Goal: Task Accomplishment & Management: Use online tool/utility

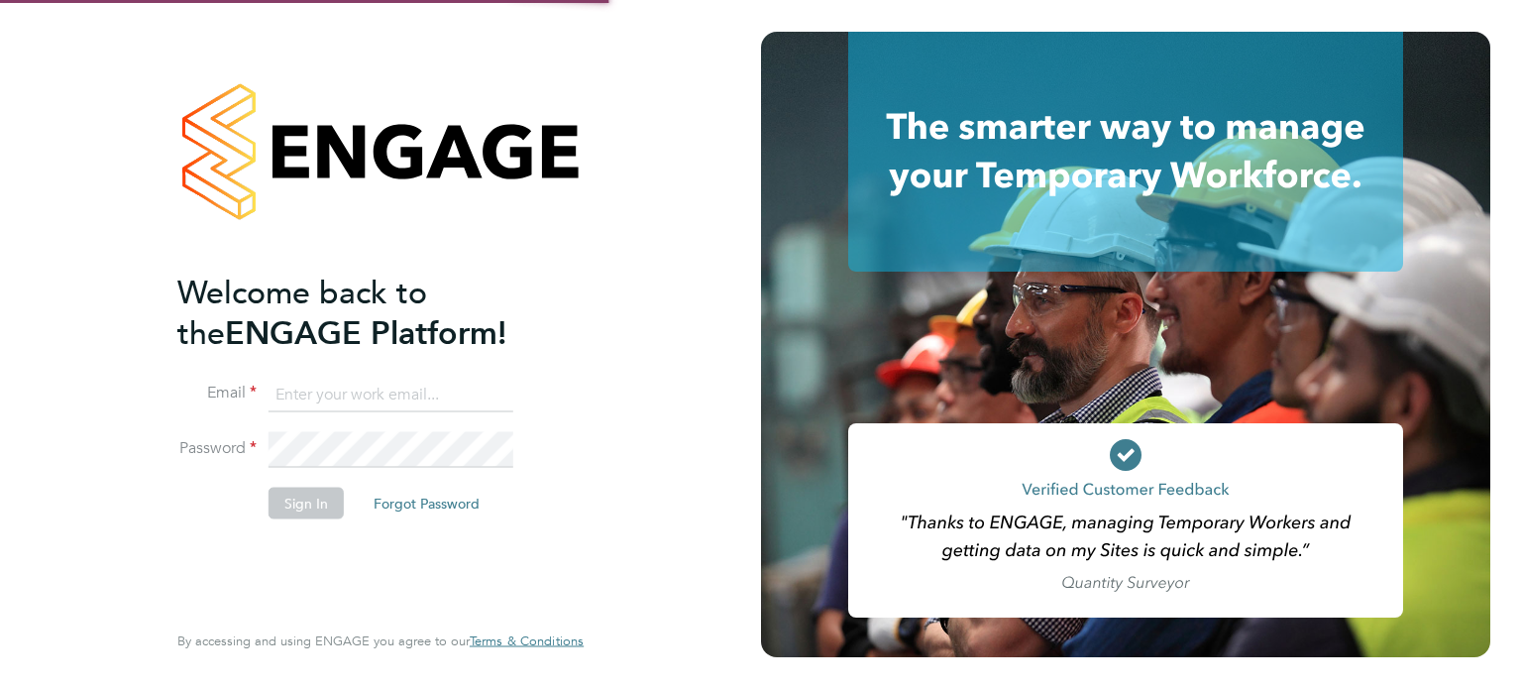
type input "[PERSON_NAME][EMAIL_ADDRESS][PERSON_NAME][DOMAIN_NAME]"
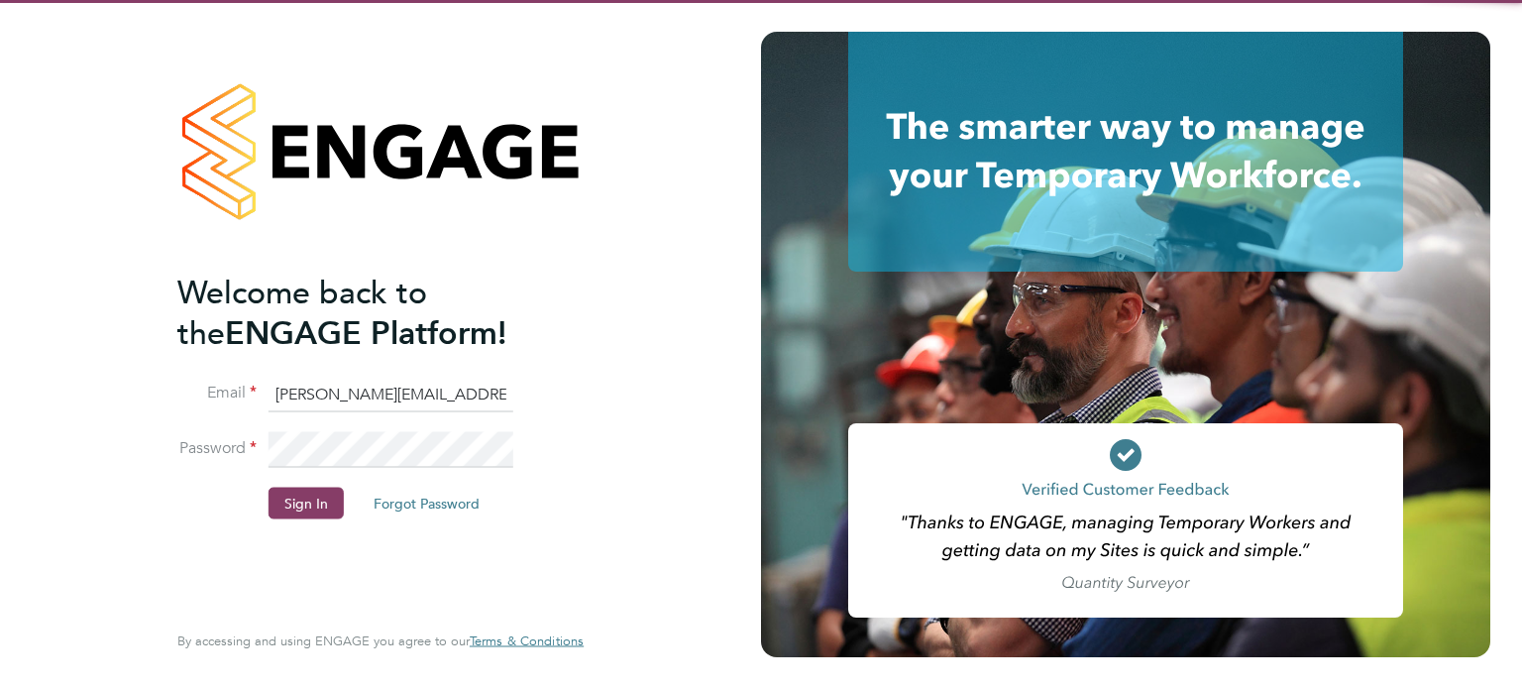
click at [293, 541] on div "Welcome back to the ENGAGE Platform! Email [PERSON_NAME][EMAIL_ADDRESS][PERSON_…" at bounding box center [370, 444] width 386 height 344
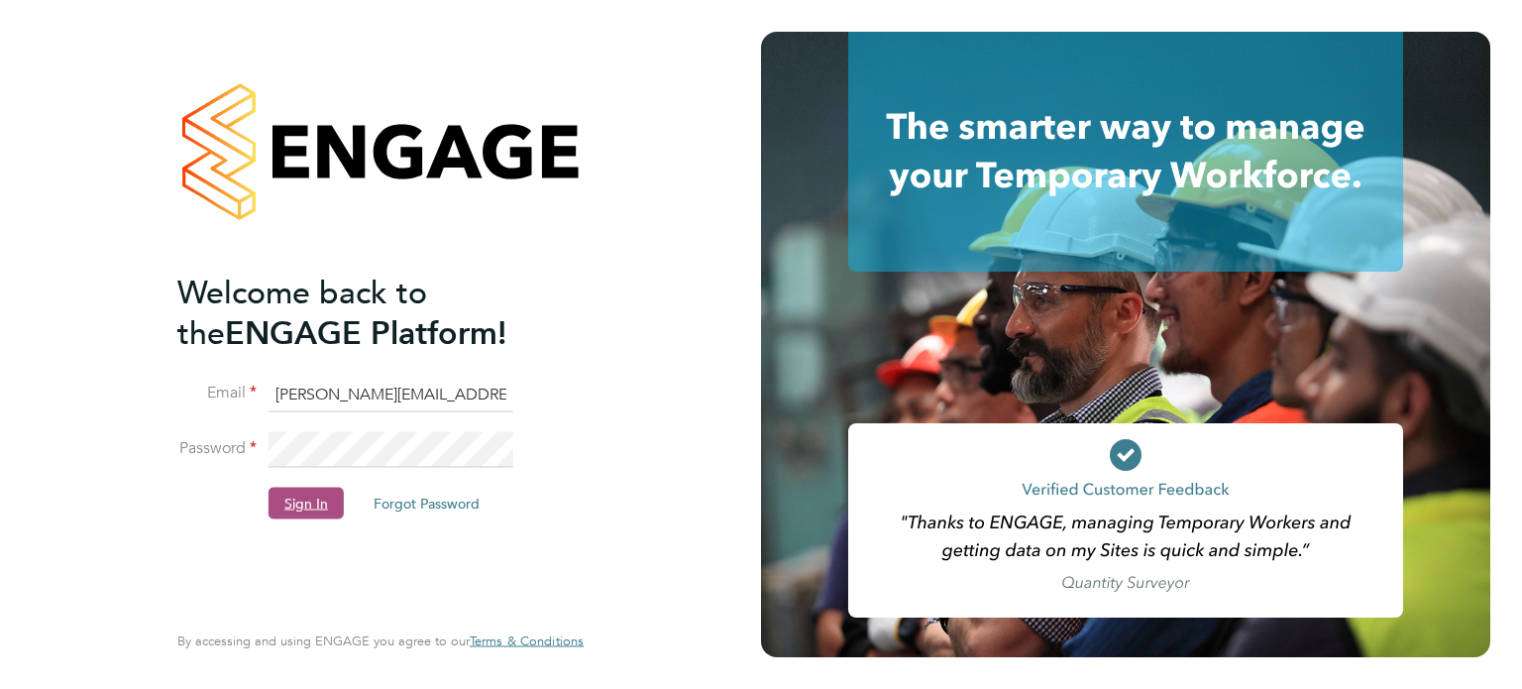
click at [293, 510] on button "Sign In" at bounding box center [306, 503] width 75 height 32
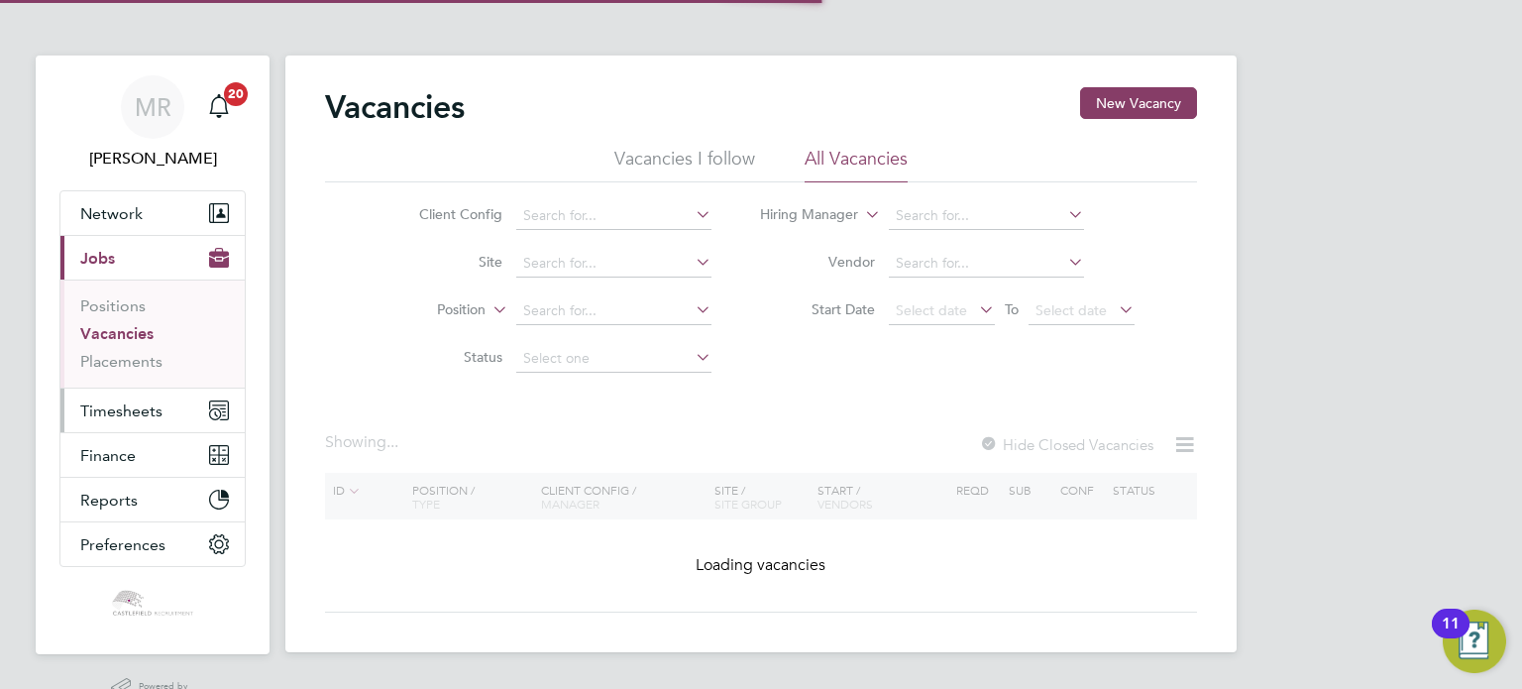
click at [206, 430] on button "Timesheets" at bounding box center [152, 410] width 184 height 44
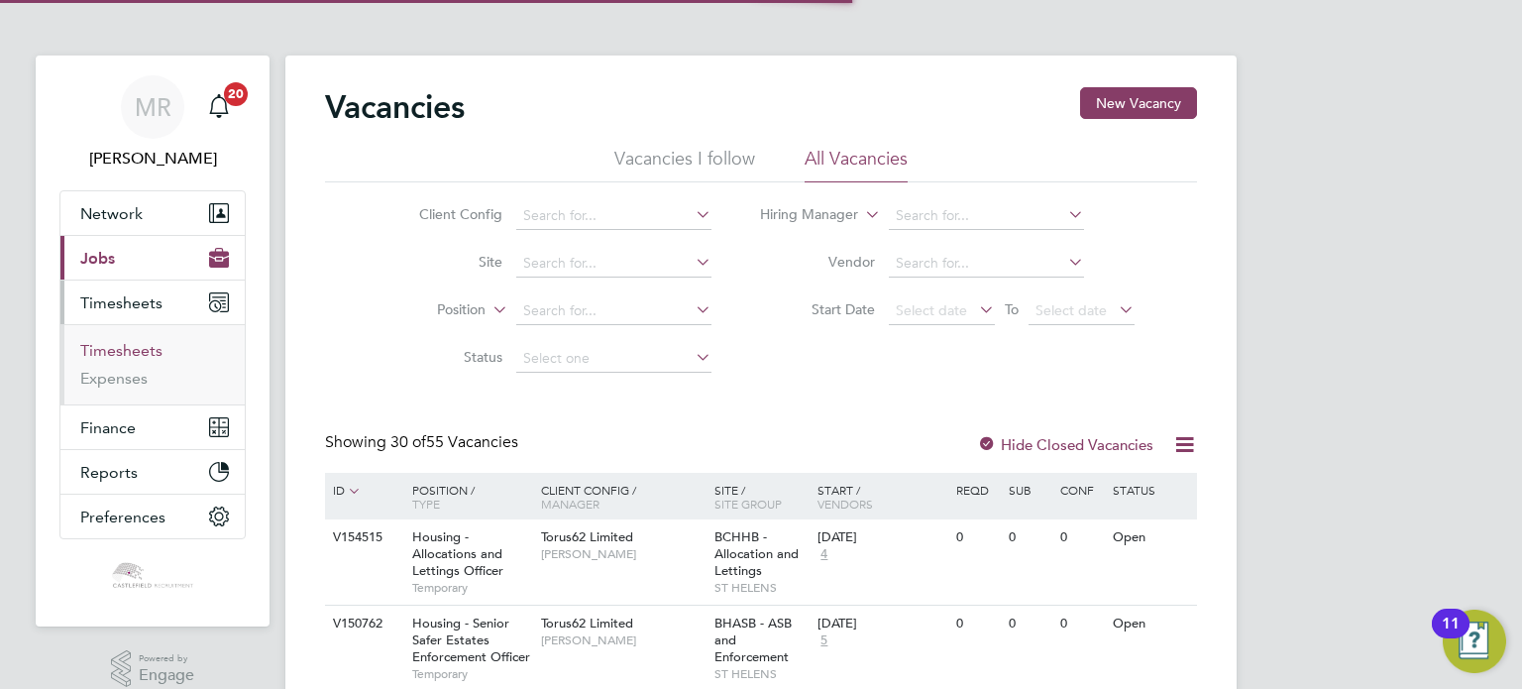
click at [148, 353] on link "Timesheets" at bounding box center [121, 350] width 82 height 19
